Goal: Information Seeking & Learning: Understand process/instructions

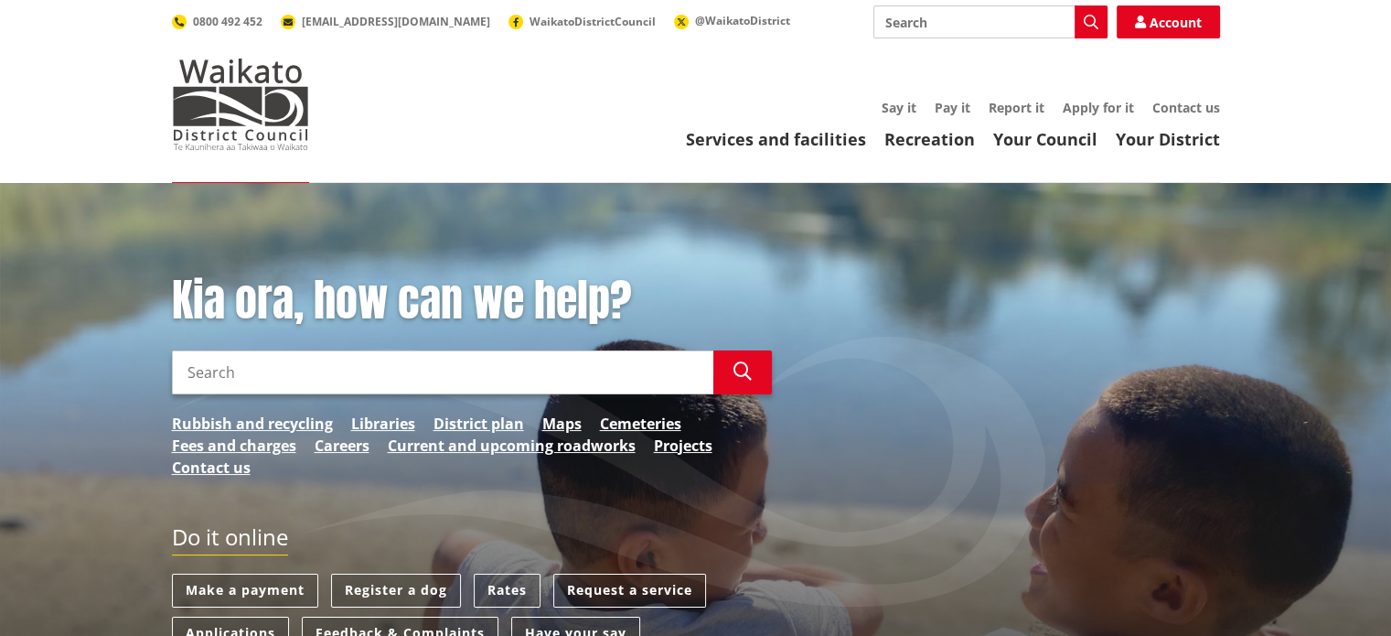
click at [434, 372] on input "Search" at bounding box center [443, 372] width 542 height 44
type input "email rates notification"
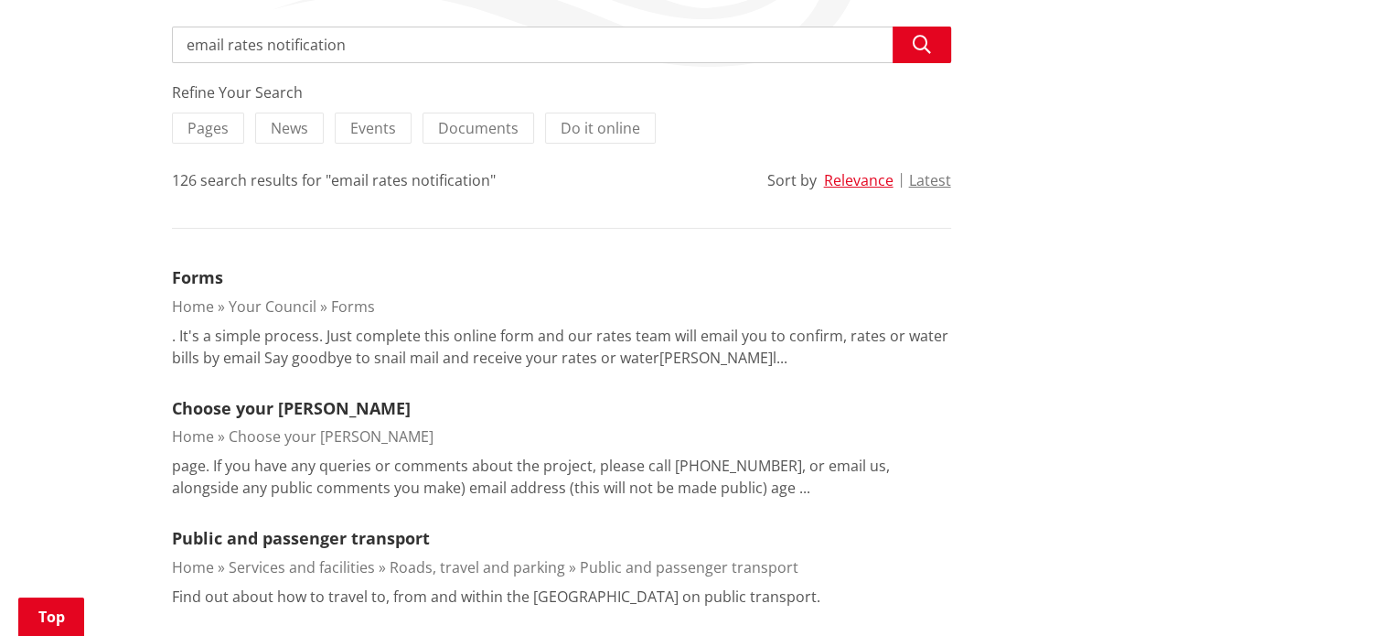
scroll to position [354, 0]
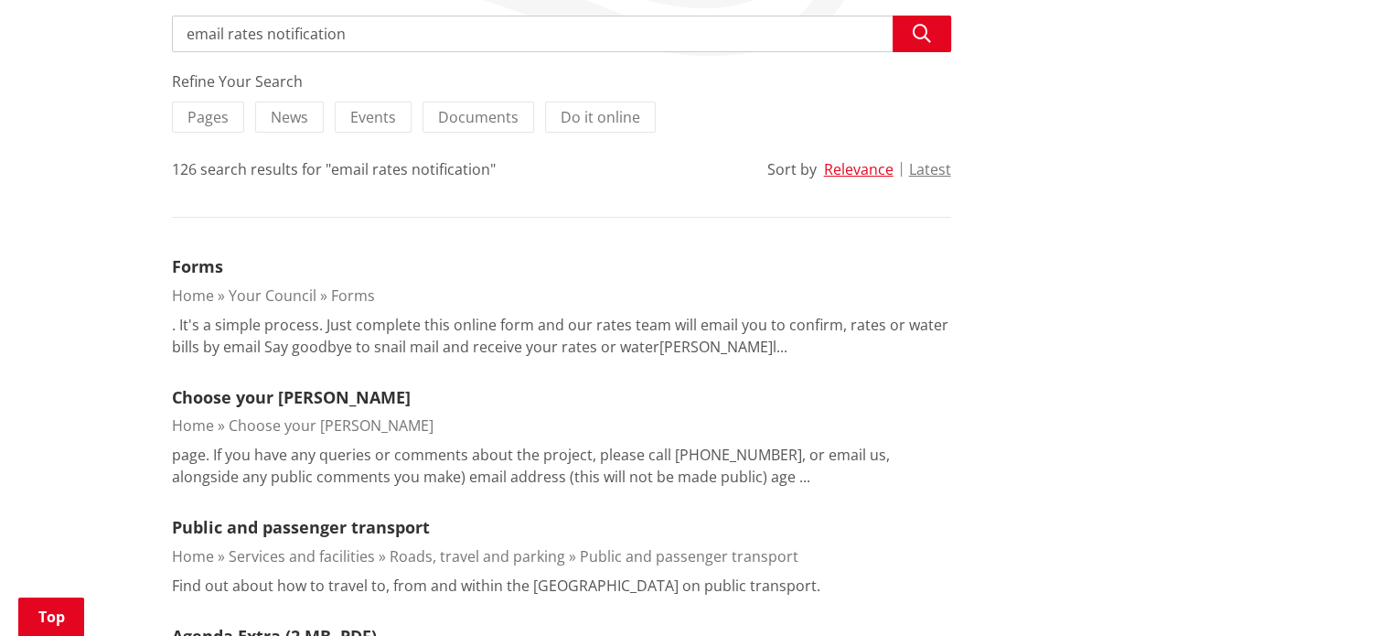
click at [266, 288] on link "Your Council" at bounding box center [273, 295] width 88 height 20
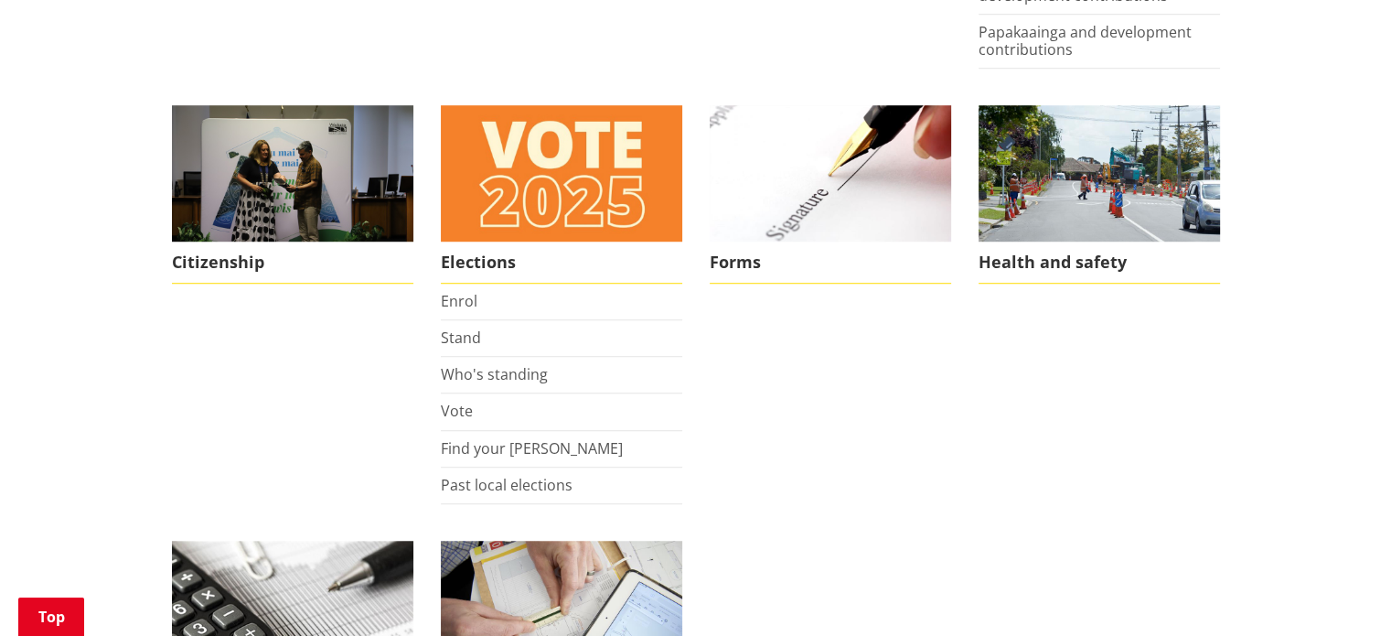
scroll to position [1314, 0]
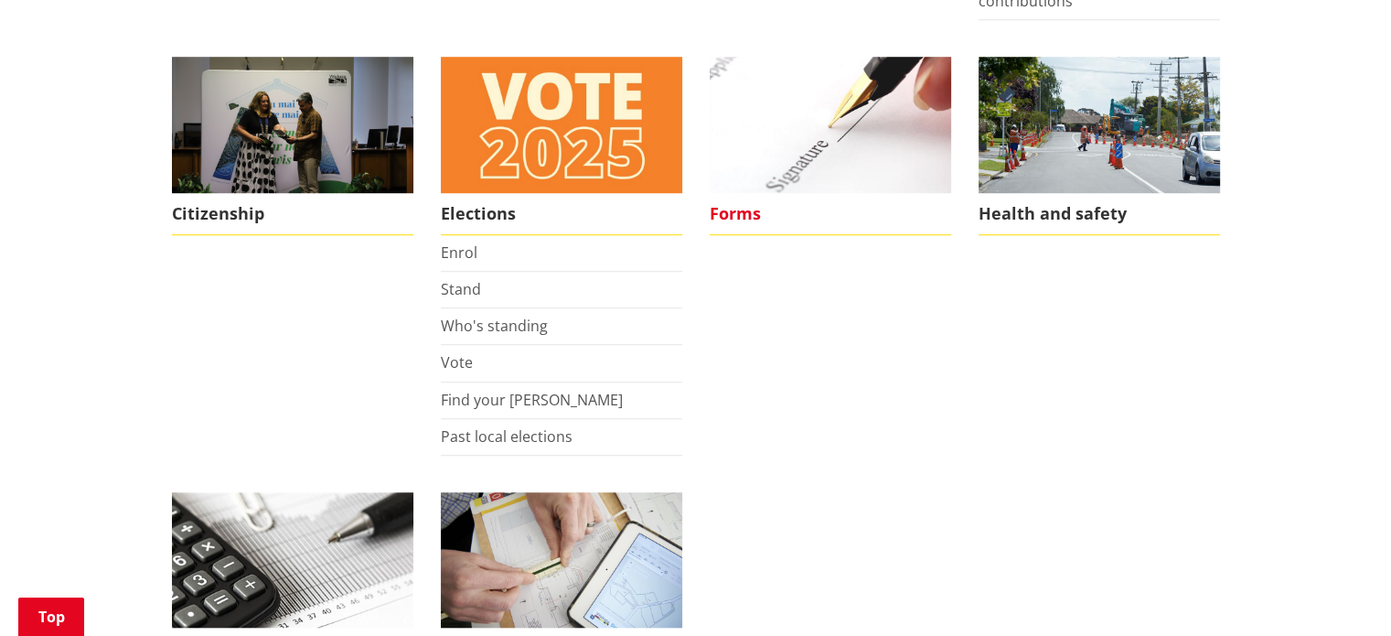
click at [744, 216] on span "Forms" at bounding box center [831, 214] width 242 height 42
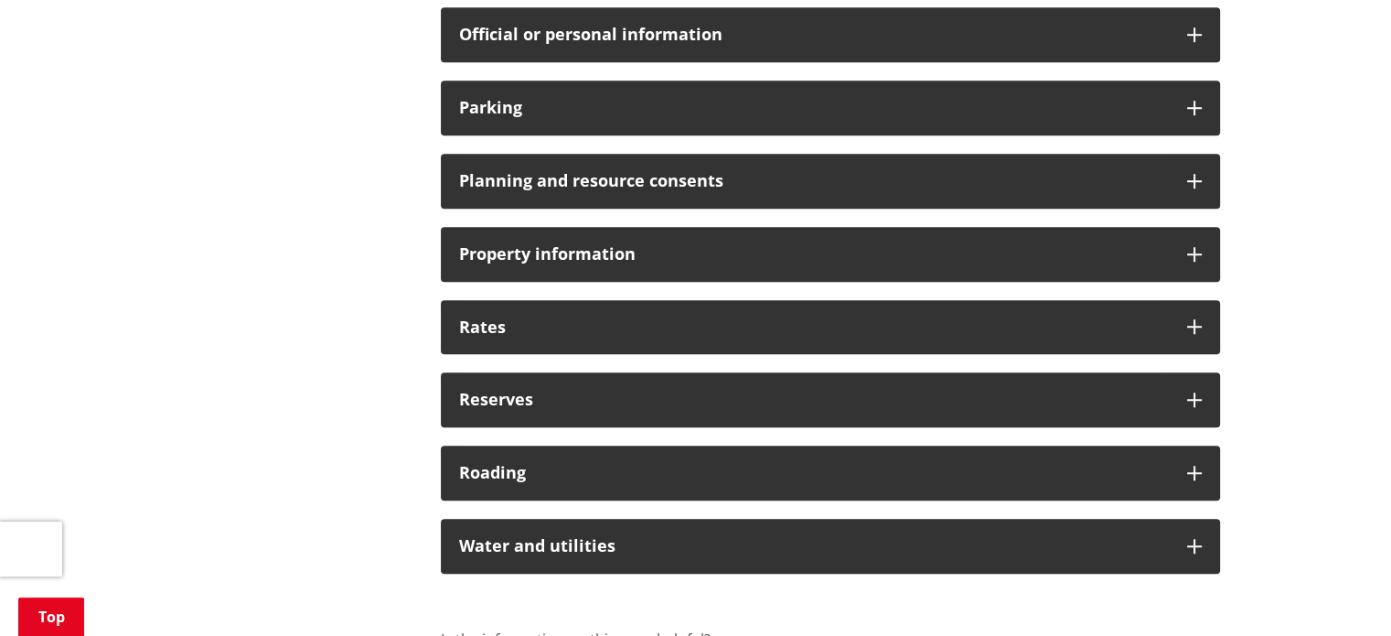
scroll to position [1364, 0]
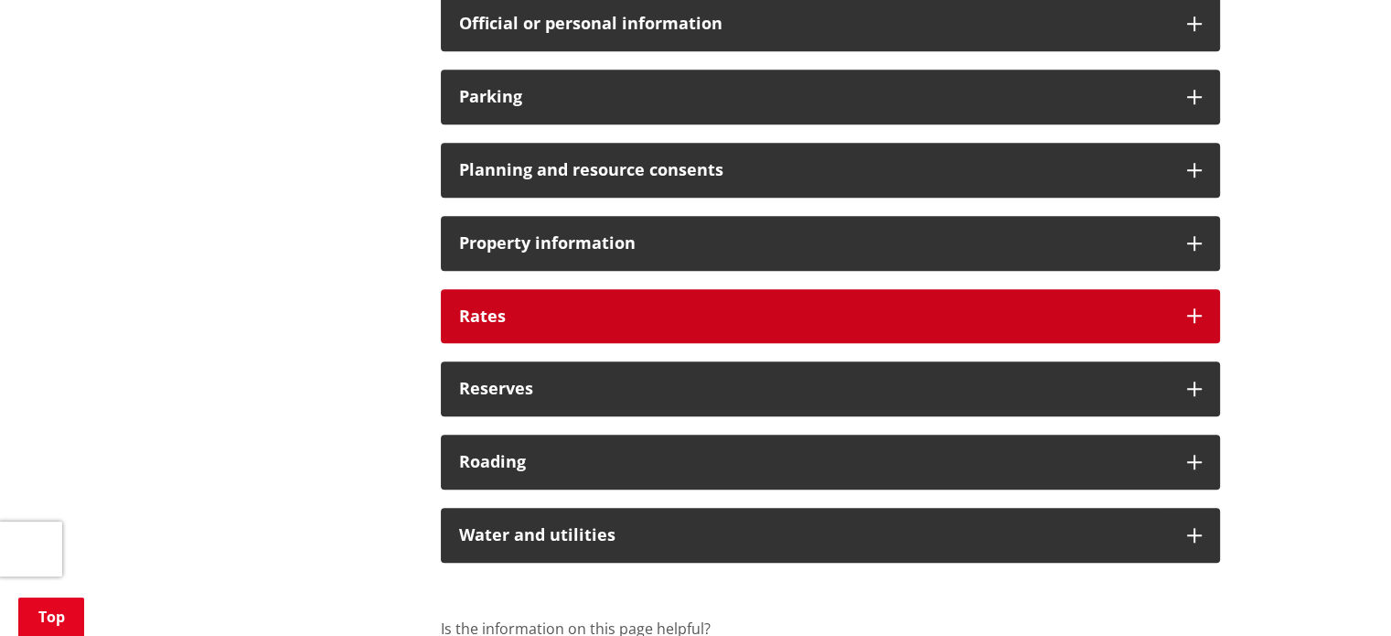
click at [1195, 317] on icon at bounding box center [1194, 315] width 15 height 15
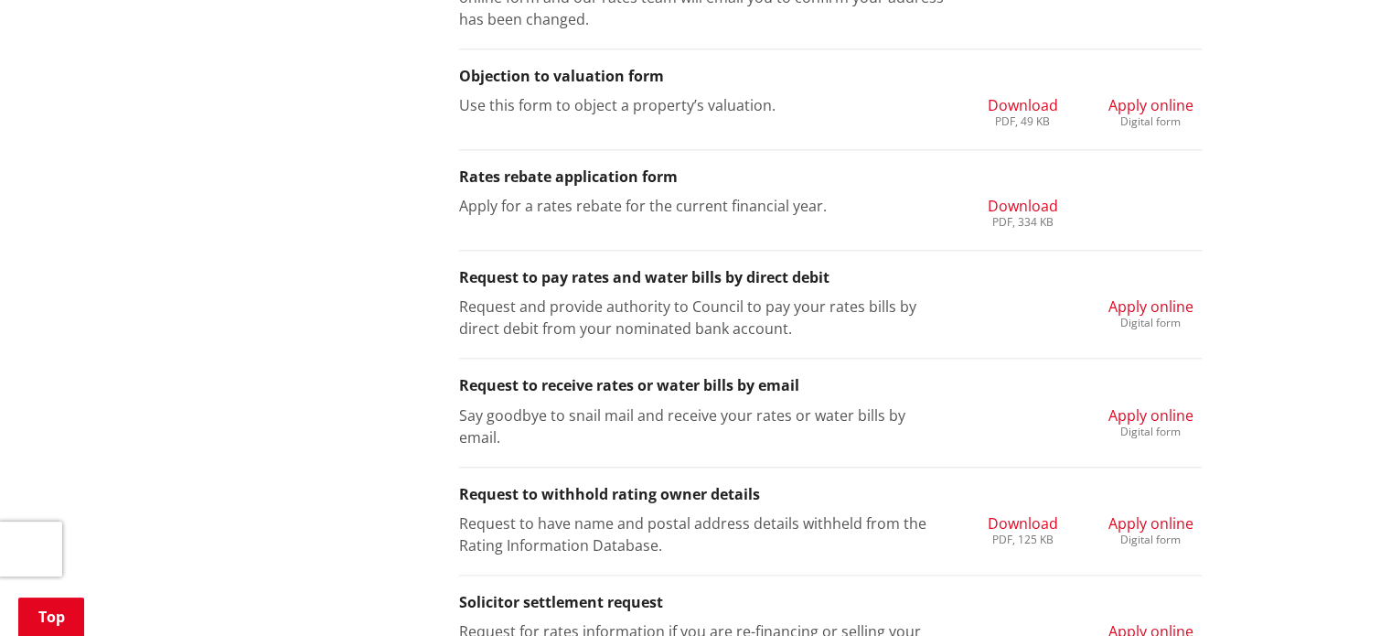
scroll to position [2068, 0]
click at [1133, 417] on span "Apply online" at bounding box center [1151, 414] width 85 height 20
